Goal: Contribute content: Add original content to the website for others to see

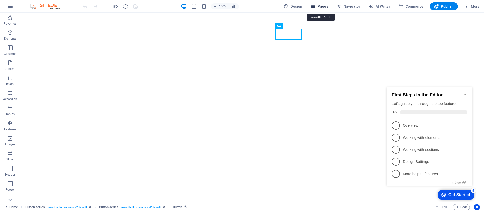
click at [320, 5] on span "Pages" at bounding box center [319, 6] width 18 height 5
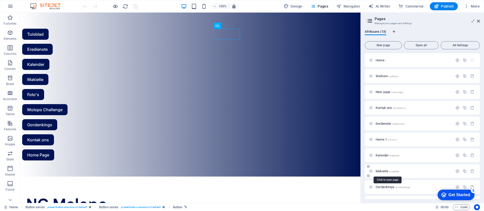
click at [392, 170] on span "/makietie" at bounding box center [394, 171] width 10 height 3
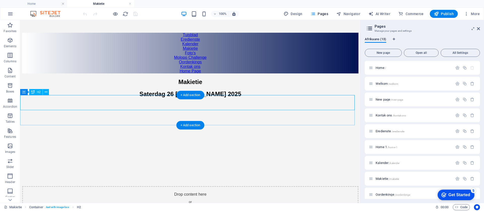
scroll to position [76, 0]
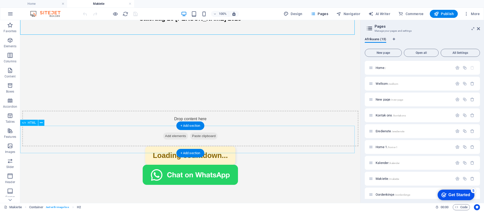
click at [205, 147] on div "Countdown Demo Loading countdown..." at bounding box center [190, 156] width 336 height 18
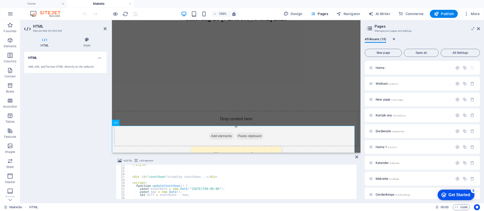
scroll to position [68, 0]
click at [187, 190] on div "</ style > < div id = "countdown" > Loading countdown... </ div > < script > fu…" at bounding box center [241, 184] width 228 height 40
click at [196, 190] on div "</ style > < div id = "countdown" > Loading countdown... </ div > < script > fu…" at bounding box center [241, 184] width 228 height 40
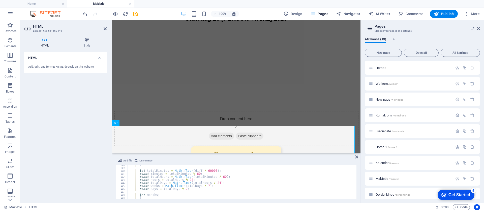
scroll to position [136, 0]
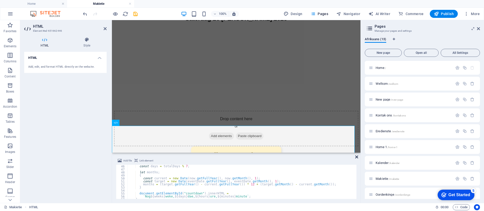
type textarea "const eventDate = new Date("[DATE]T00:00:00");"
click at [356, 157] on icon at bounding box center [356, 157] width 3 height 4
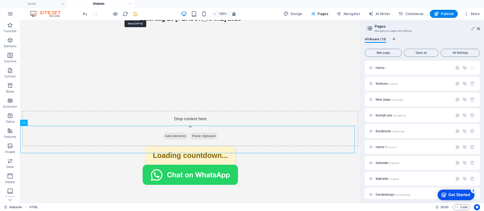
click at [136, 14] on icon "save" at bounding box center [136, 14] width 6 height 6
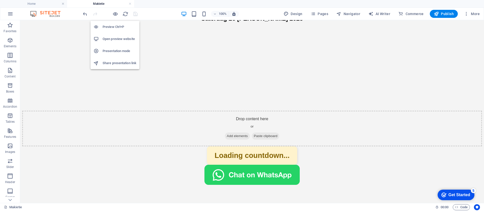
click at [117, 26] on h6 "Preview Ctrl+P" at bounding box center [120, 27] width 34 height 6
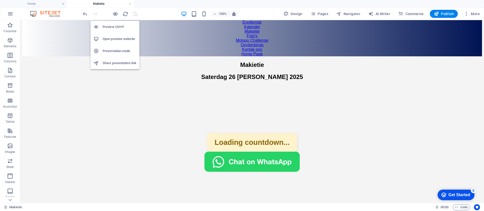
scroll to position [64, 0]
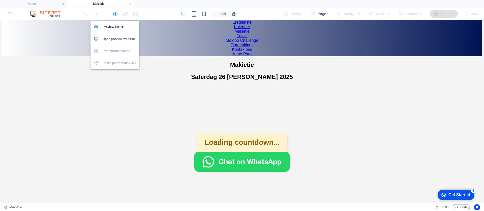
click at [114, 14] on icon "button" at bounding box center [115, 14] width 6 height 6
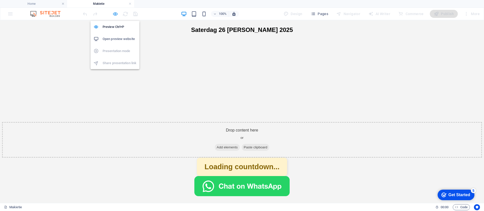
scroll to position [76, 0]
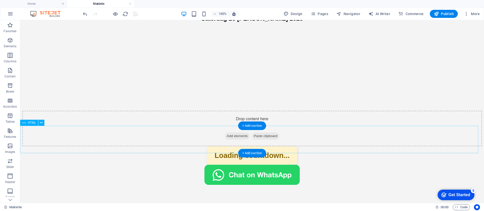
click at [251, 148] on div "Countdown Demo Loading countdown..." at bounding box center [252, 156] width 460 height 18
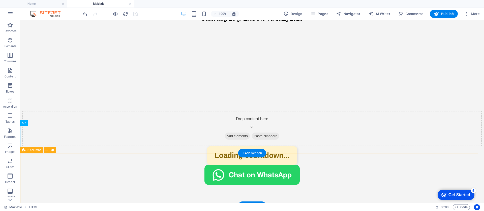
click at [261, 168] on div at bounding box center [252, 175] width 460 height 21
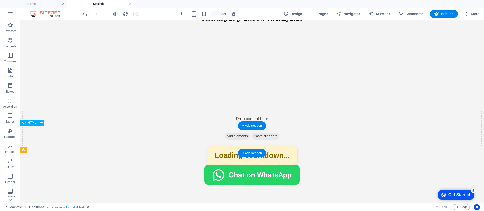
click at [251, 148] on div "Countdown Demo Loading countdown..." at bounding box center [252, 156] width 460 height 18
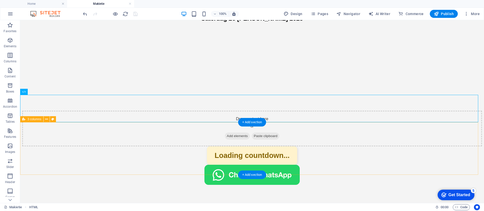
scroll to position [107, 0]
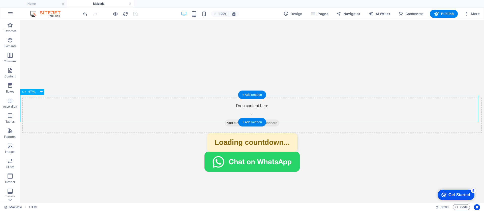
click at [250, 134] on div "Countdown Demo Loading countdown..." at bounding box center [252, 143] width 460 height 18
drag, startPoint x: 250, startPoint y: 117, endPoint x: 159, endPoint y: 116, distance: 91.7
click at [250, 134] on div "Countdown Demo Loading countdown..." at bounding box center [252, 143] width 460 height 18
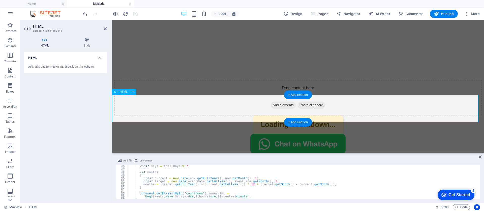
scroll to position [136, 0]
click at [258, 185] on div "const days = totalDays % 7 ; let months ; { const current = new Date ( now . ge…" at bounding box center [302, 185] width 351 height 40
type textarea "}"
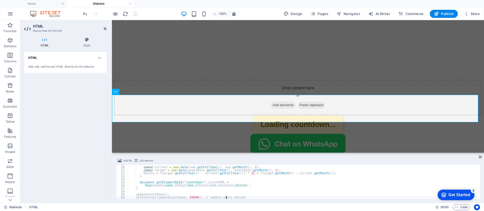
type textarea "</script>"
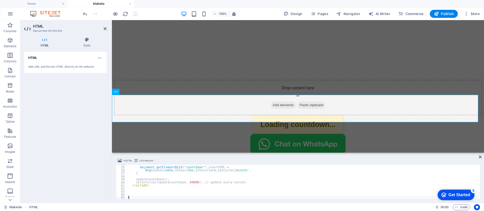
scroll to position [162, 0]
type textarea "updateCountdown();"
type textarea "document.getElementById("countdown").innerHTML ="
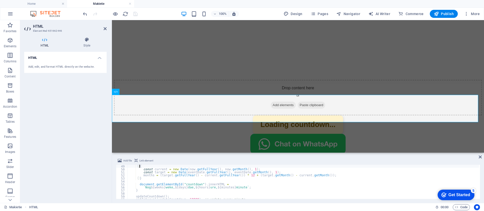
type textarea "let months;"
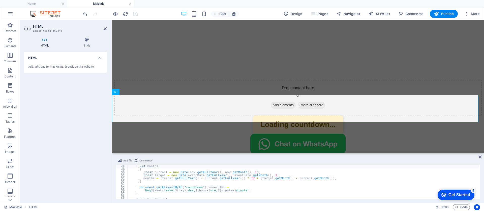
scroll to position [142, 0]
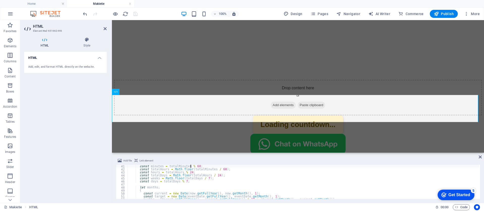
type textarea "let totalMinutes = Math.floor(diff / 60000);"
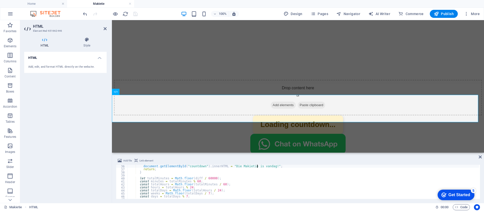
type textarea "if (diff <= 0) {"
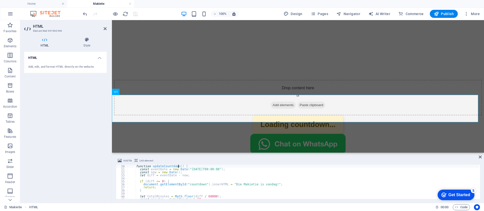
scroll to position [88, 0]
type textarea "<script>"
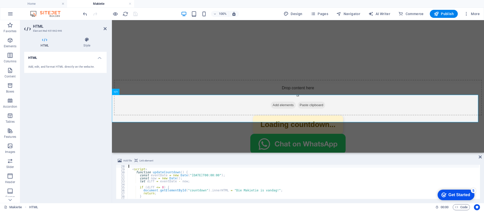
type textarea "<div id="countdown">Loading countdown...</div>"
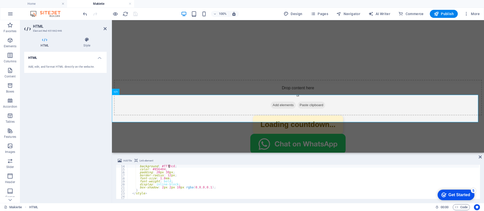
type textarea "#countdown {"
type textarea "<title>Countdown Demo</title>"
click at [95, 108] on div "HTML Add, edit, and format HTML directly on the website." at bounding box center [65, 125] width 82 height 147
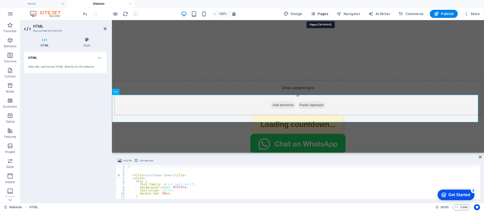
click at [324, 13] on span "Pages" at bounding box center [319, 13] width 18 height 5
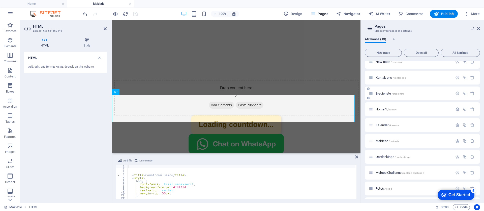
scroll to position [68, 0]
click at [380, 159] on span "Foto's /foto-s" at bounding box center [383, 159] width 17 height 4
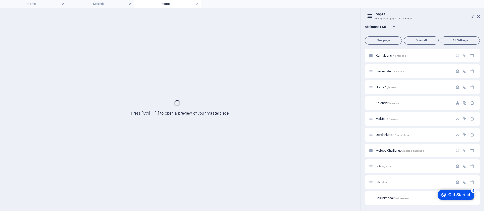
scroll to position [0, 0]
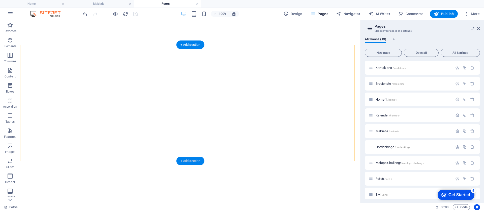
click at [191, 159] on div "+ Add section" at bounding box center [190, 161] width 28 height 9
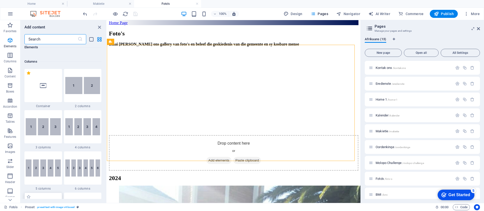
scroll to position [201, 0]
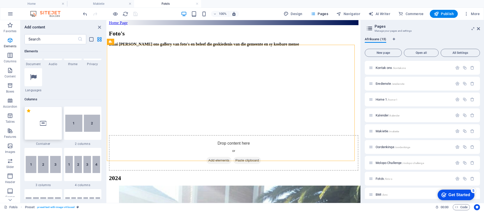
click at [53, 127] on div at bounding box center [43, 123] width 38 height 33
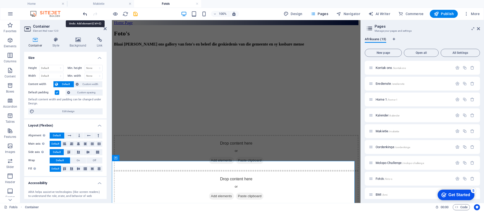
click at [85, 14] on icon "undo" at bounding box center [85, 14] width 6 height 6
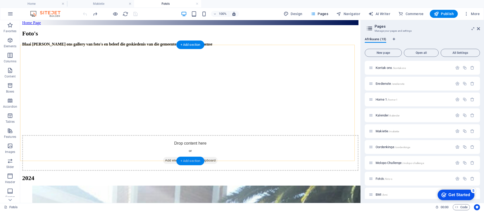
click at [186, 160] on div "+ Add section" at bounding box center [190, 161] width 28 height 9
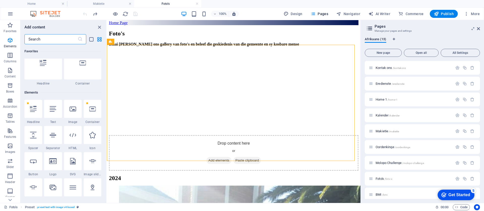
scroll to position [0, 0]
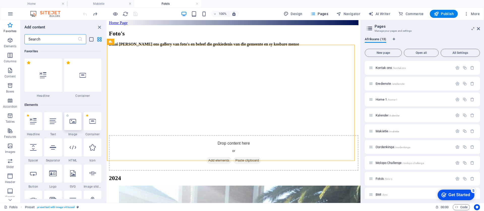
click at [74, 123] on icon at bounding box center [73, 121] width 7 height 7
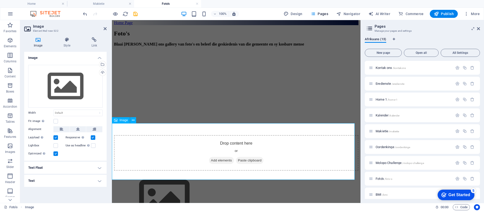
scroll to position [76, 0]
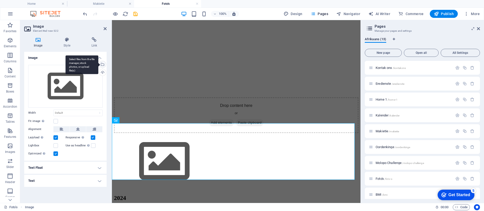
click at [103, 65] on div "Select files from the file manager, stock photos, or upload file(s)" at bounding box center [102, 65] width 8 height 8
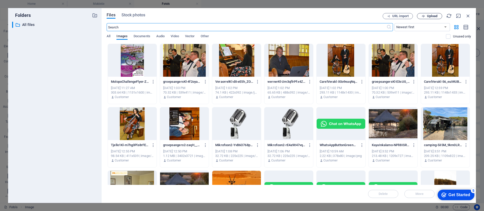
click at [431, 17] on span "Upload" at bounding box center [432, 16] width 10 height 3
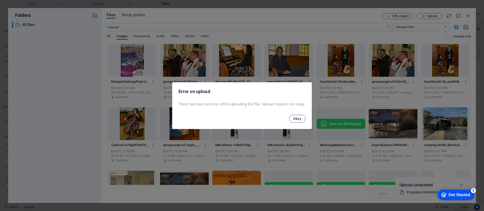
click at [297, 119] on span "Okay" at bounding box center [297, 119] width 9 height 4
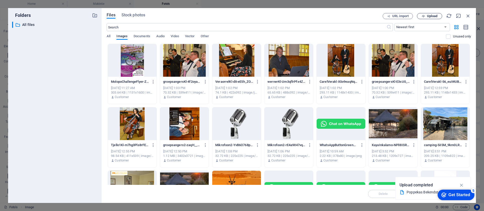
click at [433, 16] on span "Upload" at bounding box center [432, 16] width 10 height 3
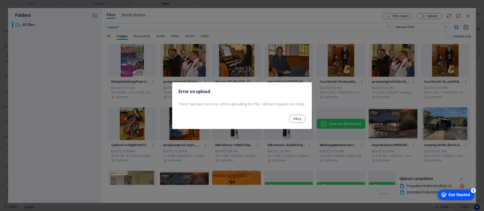
click at [296, 118] on span "Okay" at bounding box center [297, 119] width 9 height 4
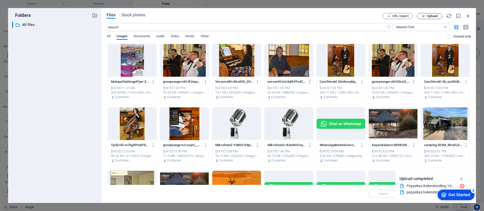
click at [430, 15] on span "Upload" at bounding box center [432, 16] width 10 height 3
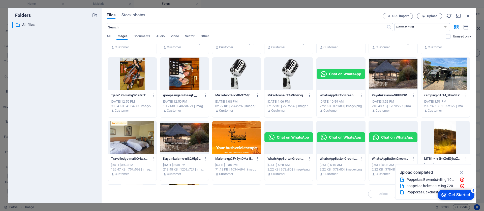
scroll to position [0, 0]
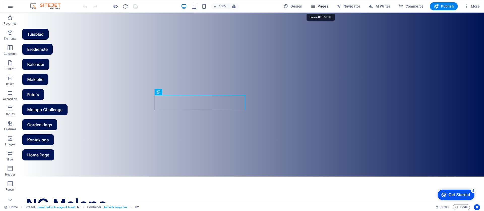
click at [325, 6] on span "Pages" at bounding box center [319, 6] width 18 height 5
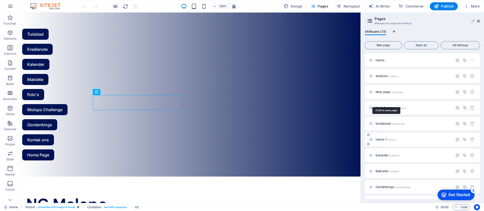
scroll to position [60, 0]
click at [379, 158] on span "Foto's /foto-s" at bounding box center [383, 159] width 17 height 4
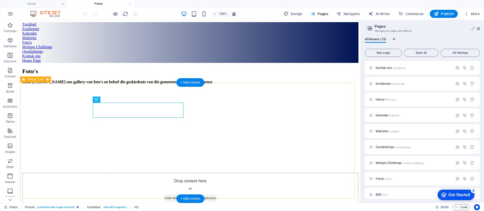
scroll to position [76, 0]
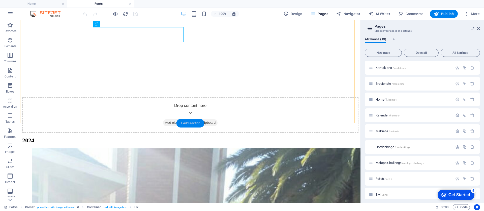
click at [192, 123] on div "+ Add section" at bounding box center [190, 123] width 28 height 9
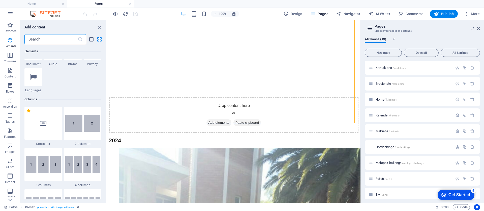
scroll to position [164, 0]
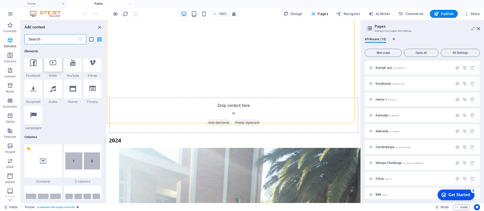
click at [52, 65] on icon at bounding box center [53, 62] width 7 height 7
select select "%"
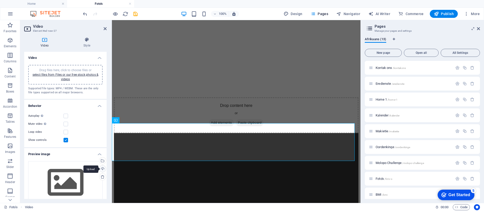
click at [101, 169] on div "Upload" at bounding box center [102, 170] width 8 height 8
click at [103, 160] on div "Select files from the file manager, stock photos, or upload file(s)" at bounding box center [102, 162] width 8 height 8
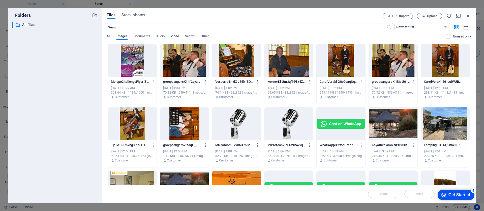
click at [176, 36] on span "Video" at bounding box center [175, 36] width 8 height 7
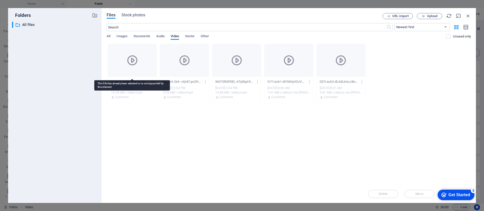
click at [144, 67] on div at bounding box center [132, 60] width 49 height 33
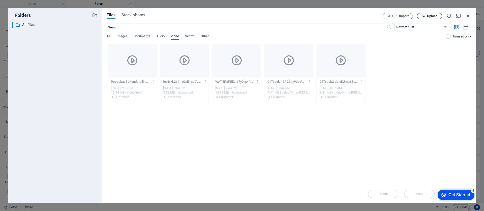
click at [429, 16] on span "Upload" at bounding box center [432, 16] width 10 height 3
drag, startPoint x: 198, startPoint y: 148, endPoint x: 172, endPoint y: 143, distance: 26.7
click at [172, 143] on div "Drop files here to upload them instantly PoppekasBekendstelling-eyrmRVdSFqhyw2a…" at bounding box center [289, 114] width 364 height 141
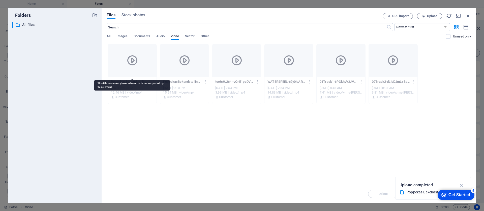
click at [149, 60] on div at bounding box center [132, 60] width 49 height 33
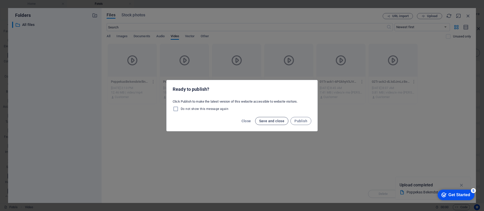
click at [274, 120] on span "Save and close" at bounding box center [271, 121] width 25 height 4
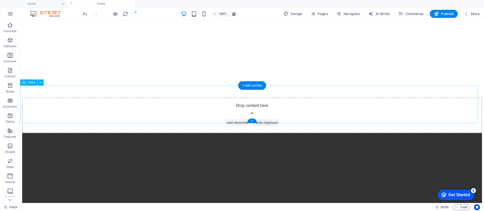
scroll to position [113, 0]
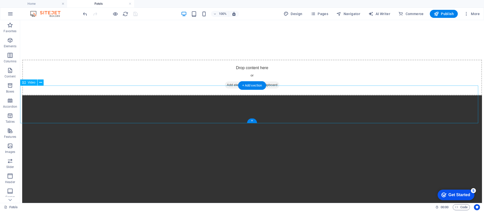
click at [32, 109] on figure at bounding box center [252, 210] width 460 height 231
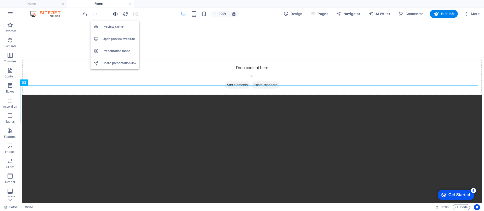
click at [116, 13] on icon "button" at bounding box center [115, 14] width 6 height 6
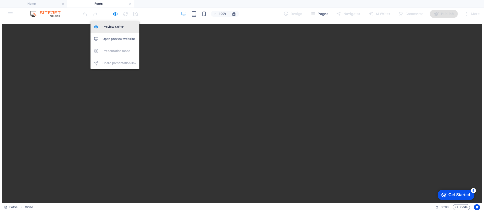
click at [114, 25] on h6 "Preview Ctrl+P" at bounding box center [120, 27] width 34 height 6
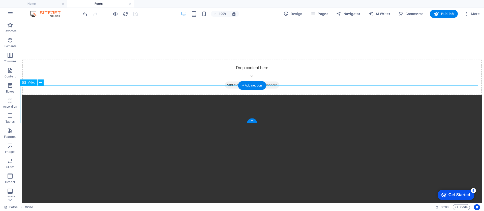
click at [31, 108] on figure at bounding box center [252, 210] width 460 height 231
click at [445, 12] on span "Publish" at bounding box center [444, 13] width 20 height 5
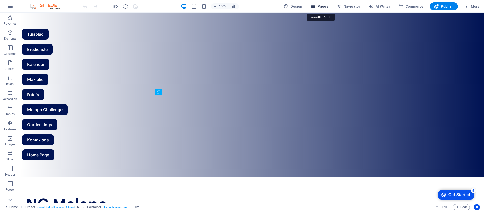
click at [324, 6] on span "Pages" at bounding box center [319, 6] width 18 height 5
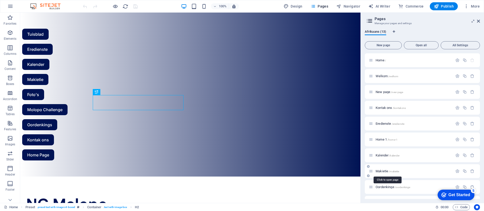
click at [383, 171] on span "Makietie /makietie" at bounding box center [386, 172] width 23 height 4
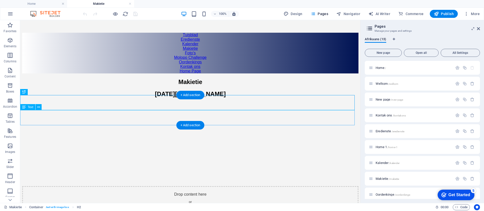
click at [186, 106] on div "Saterdag 26 [PERSON_NAME] 2025" at bounding box center [190, 99] width 336 height 16
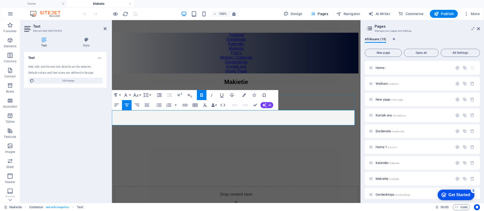
drag, startPoint x: 229, startPoint y: 115, endPoint x: 264, endPoint y: 116, distance: 34.8
click at [264, 98] on span "Saterdag 26 [PERSON_NAME] 2025" at bounding box center [236, 94] width 71 height 7
drag, startPoint x: 255, startPoint y: 104, endPoint x: 234, endPoint y: 84, distance: 29.0
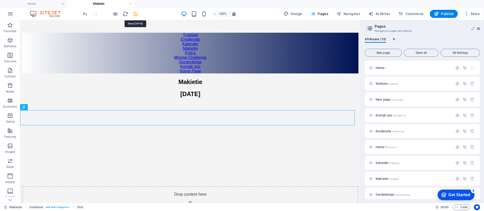
click at [134, 12] on icon "save" at bounding box center [136, 14] width 6 height 6
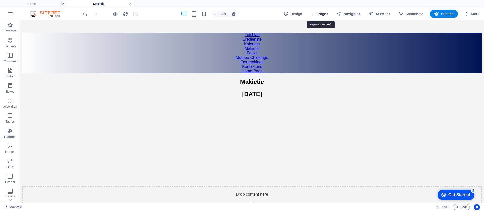
click at [326, 13] on span "Pages" at bounding box center [319, 13] width 18 height 5
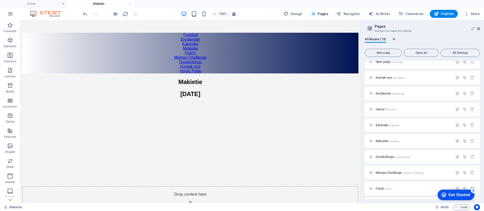
scroll to position [68, 0]
click at [396, 141] on div "Molopo Challenge /molopo-challenge" at bounding box center [411, 143] width 84 height 6
click at [395, 142] on span "Molopo Challenge /molopo-challenge" at bounding box center [399, 143] width 48 height 4
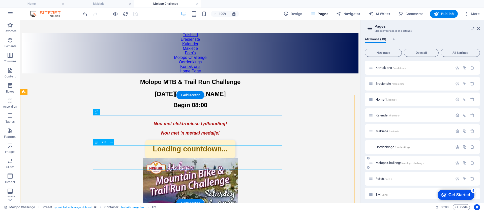
scroll to position [0, 0]
click at [200, 117] on div "Saterdag 26 Julie 2025 Begin 08:00" at bounding box center [190, 104] width 336 height 27
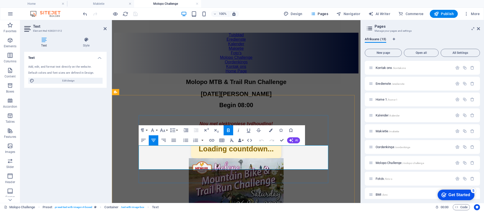
click at [270, 98] on p "Saterdag 26 [PERSON_NAME] 2025" at bounding box center [236, 94] width 244 height 7
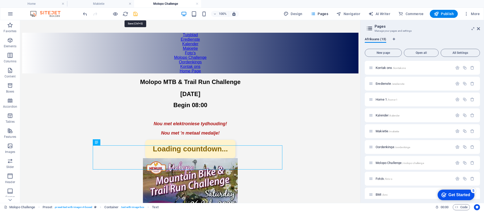
click at [136, 14] on icon "save" at bounding box center [136, 14] width 6 height 6
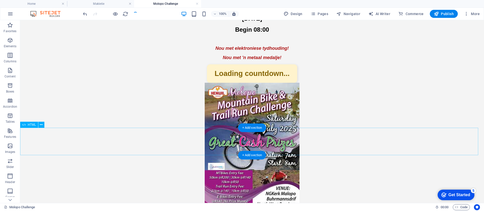
scroll to position [113, 0]
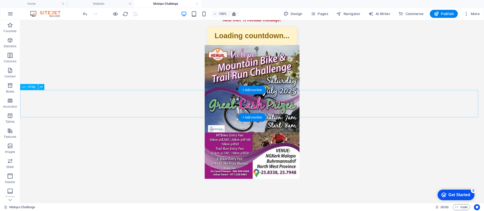
click at [249, 45] on div "Countdown Demo Loading countdown..." at bounding box center [252, 36] width 460 height 18
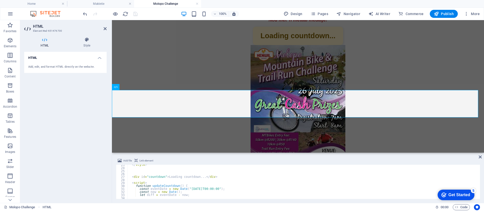
scroll to position [68, 0]
click at [187, 189] on div "</ style > < div id = "countdown" > Loading countdown... </ div > < script > fu…" at bounding box center [302, 184] width 351 height 40
type textarea "const eventDate = new Date("[DATE]T00:00:00");"
drag, startPoint x: 480, startPoint y: 157, endPoint x: 280, endPoint y: 112, distance: 204.8
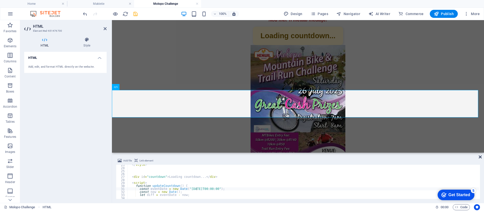
click at [480, 157] on icon at bounding box center [479, 157] width 3 height 4
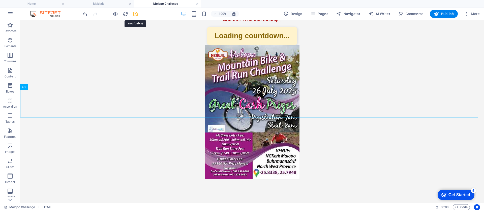
click at [137, 13] on icon "save" at bounding box center [136, 14] width 6 height 6
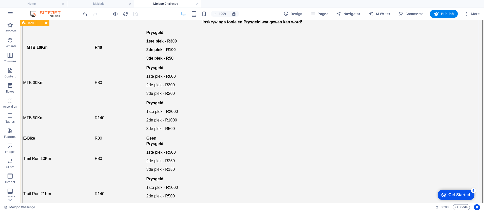
scroll to position [416, 0]
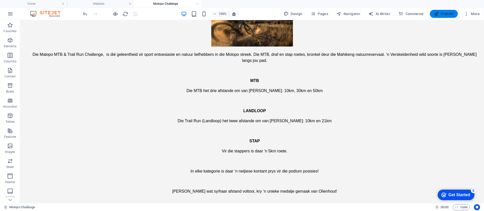
click at [448, 12] on span "Publish" at bounding box center [444, 13] width 20 height 5
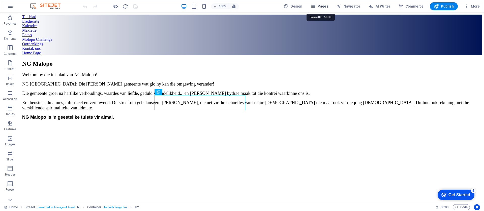
click at [321, 6] on span "Pages" at bounding box center [319, 6] width 18 height 5
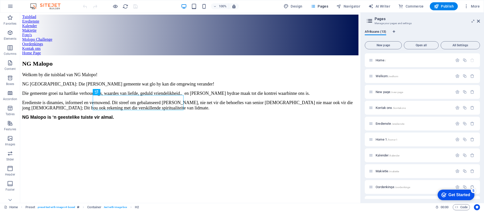
scroll to position [60, 0]
click at [387, 158] on span "/foto-s" at bounding box center [388, 158] width 8 height 3
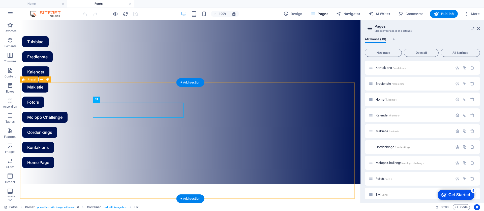
scroll to position [76, 0]
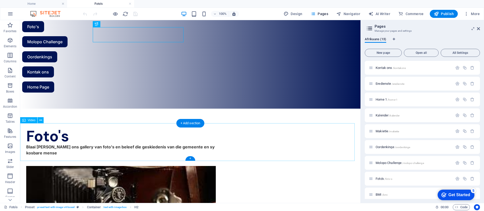
select select "%"
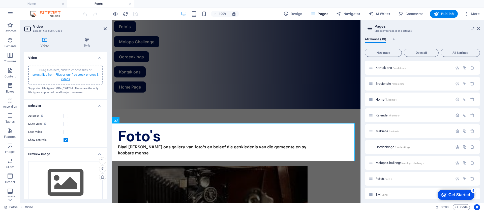
click at [71, 74] on link "select files from Files or our free stock photos & videos" at bounding box center [66, 77] width 66 height 8
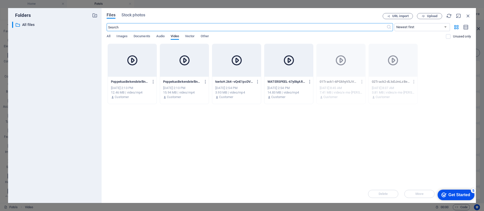
click at [133, 68] on div at bounding box center [132, 60] width 49 height 33
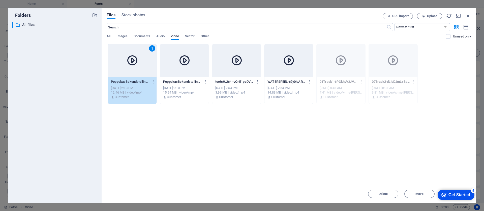
click at [133, 68] on div "1" at bounding box center [132, 60] width 49 height 33
